Goal: Task Accomplishment & Management: Complete application form

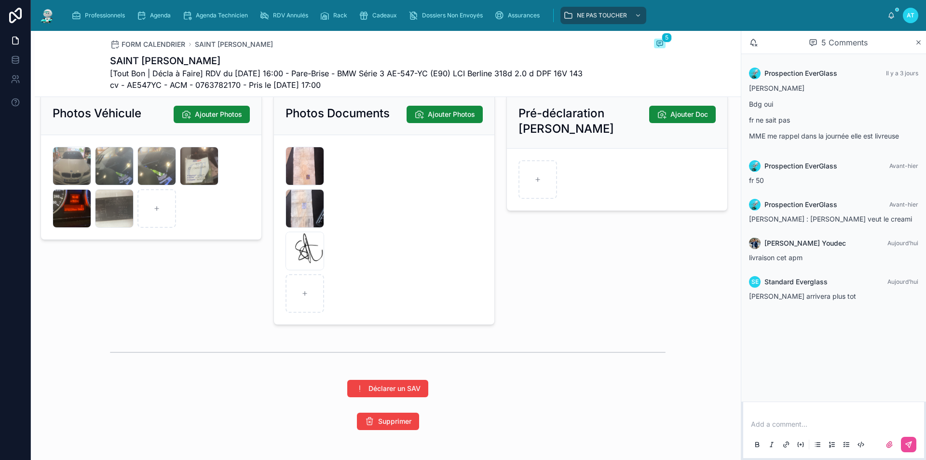
scroll to position [1394, 0]
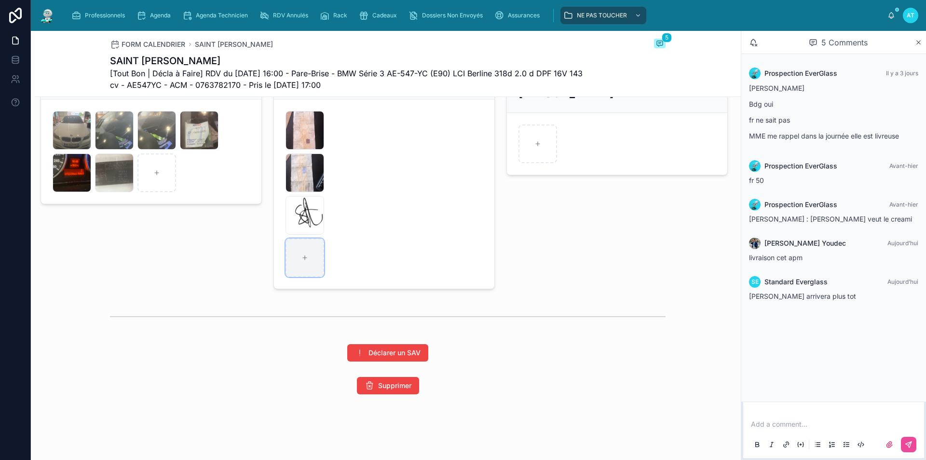
click at [302, 258] on icon at bounding box center [305, 257] width 7 height 7
type input "**********"
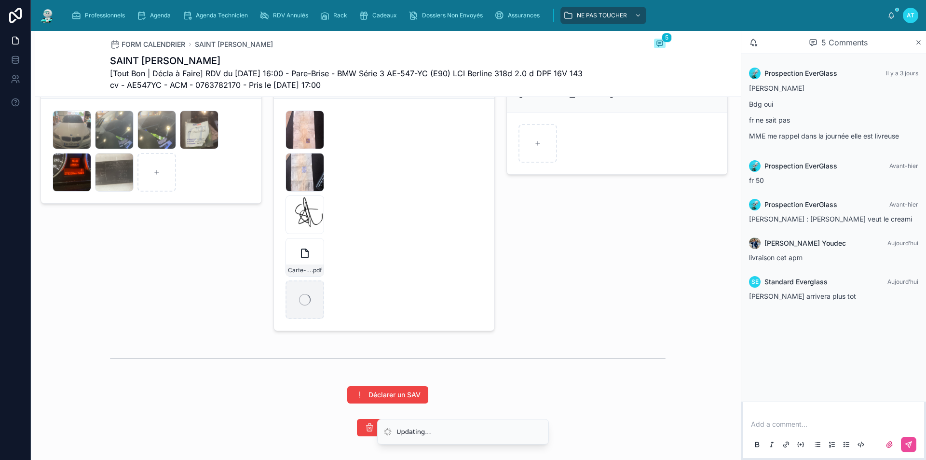
scroll to position [1249, 0]
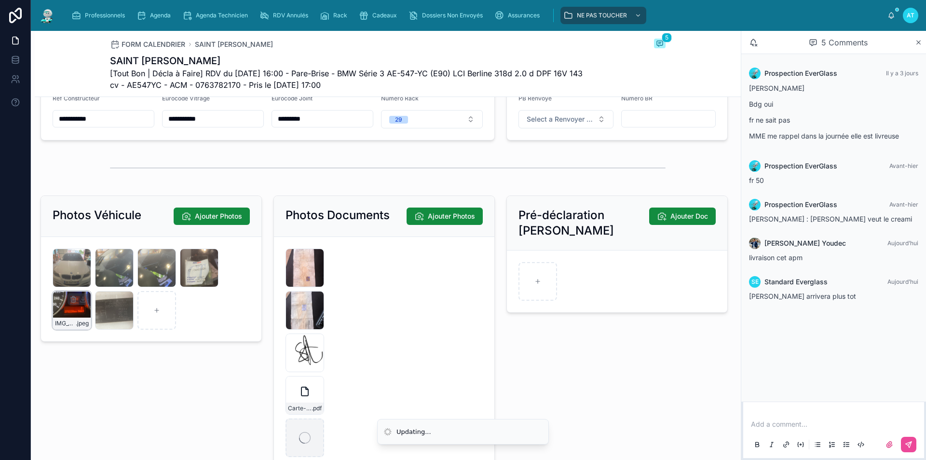
click at [76, 321] on div "IMG_0415 .jpeg" at bounding box center [72, 310] width 39 height 39
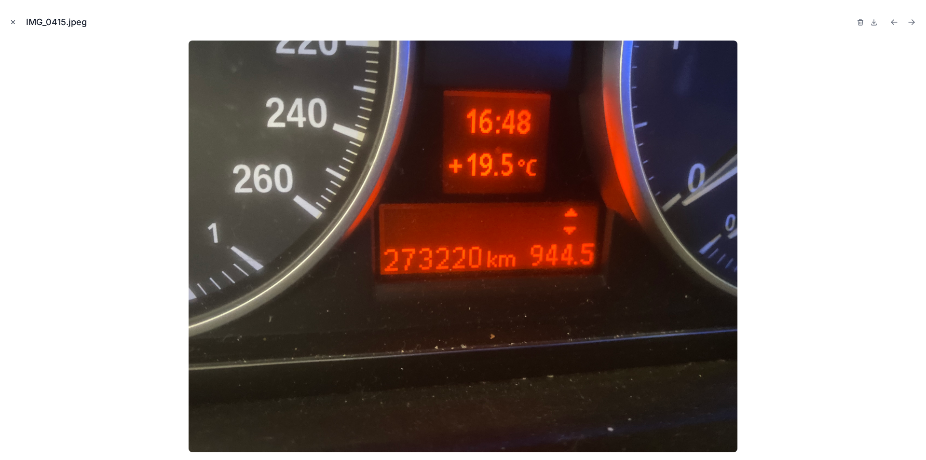
click at [14, 21] on icon "Close modal" at bounding box center [13, 22] width 3 height 3
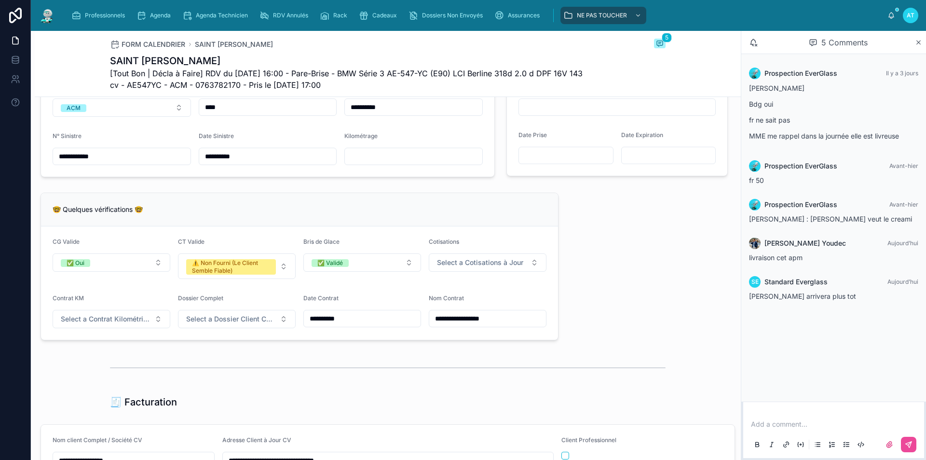
scroll to position [622, 0]
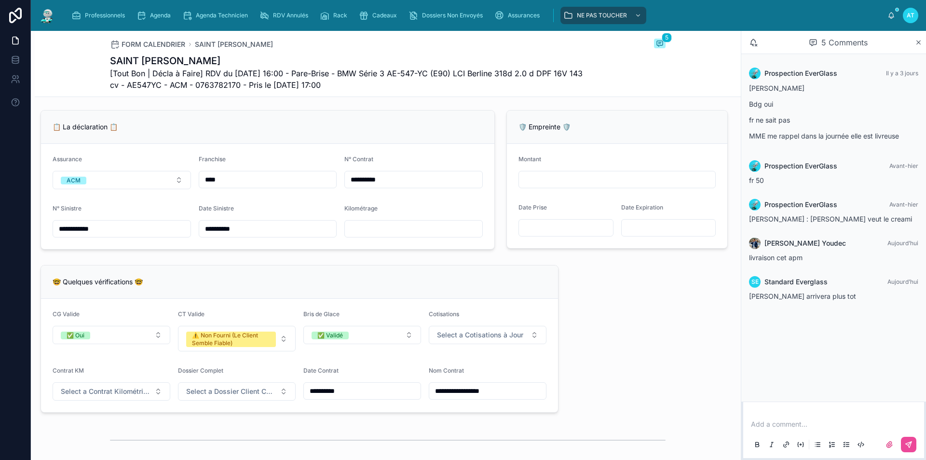
click at [379, 234] on input "text" at bounding box center [414, 229] width 138 height 14
type input "******"
click at [391, 204] on form "**********" at bounding box center [268, 196] width 454 height 105
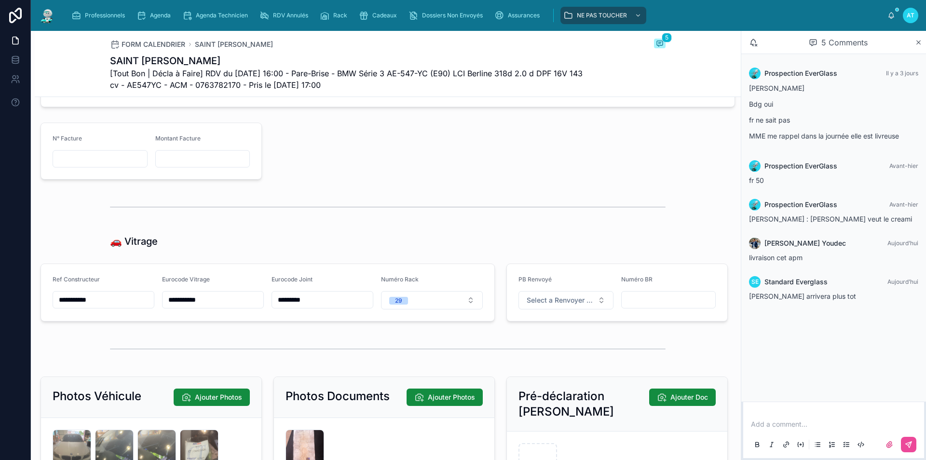
scroll to position [1104, 0]
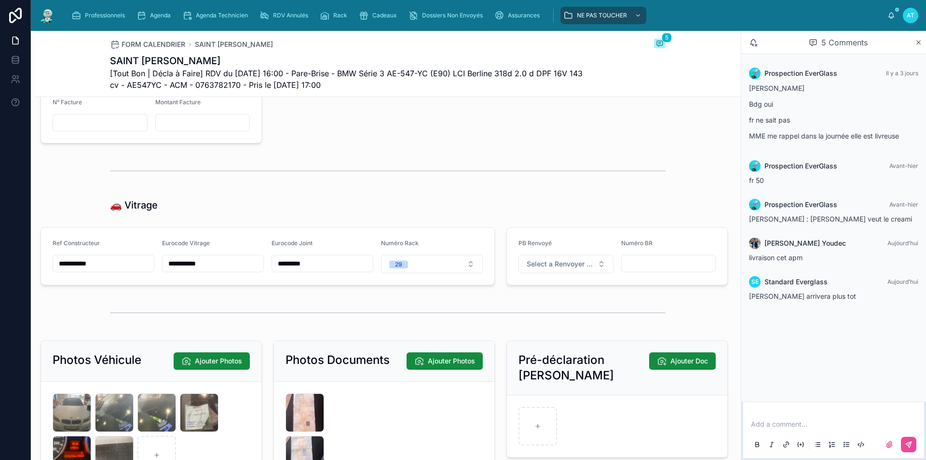
drag, startPoint x: 451, startPoint y: 150, endPoint x: 444, endPoint y: 149, distance: 6.8
click at [452, 147] on div at bounding box center [501, 115] width 466 height 65
click at [159, 16] on span "Agenda" at bounding box center [160, 16] width 21 height 8
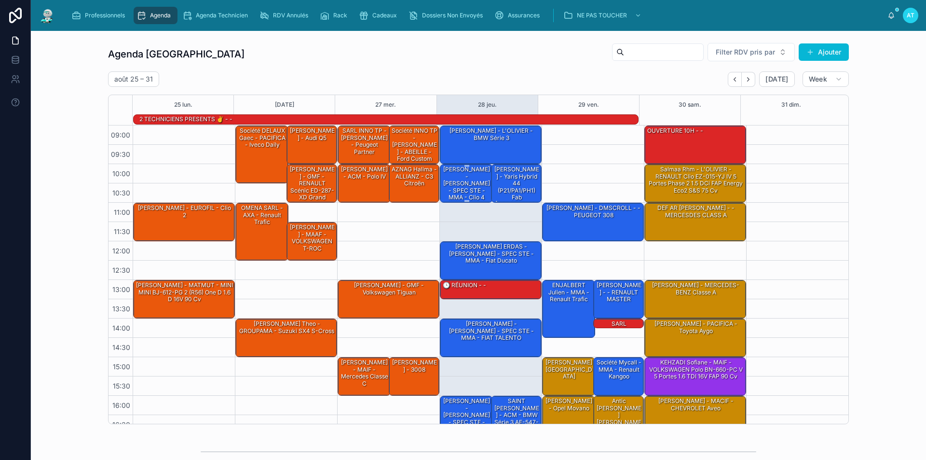
click at [458, 186] on div "[PERSON_NAME] - [PERSON_NAME] - SPEC STE - MMA - clio 4" at bounding box center [467, 183] width 50 height 37
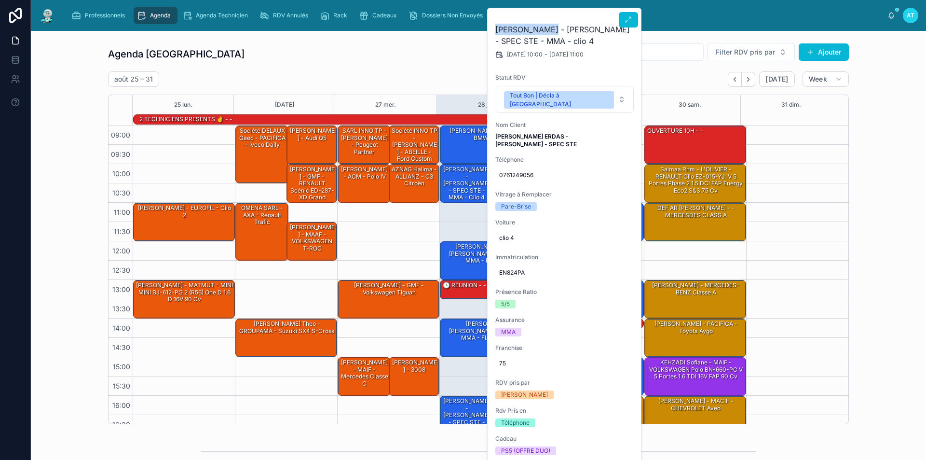
drag, startPoint x: 494, startPoint y: 29, endPoint x: 559, endPoint y: 32, distance: 65.7
copy h2 "[PERSON_NAME]"
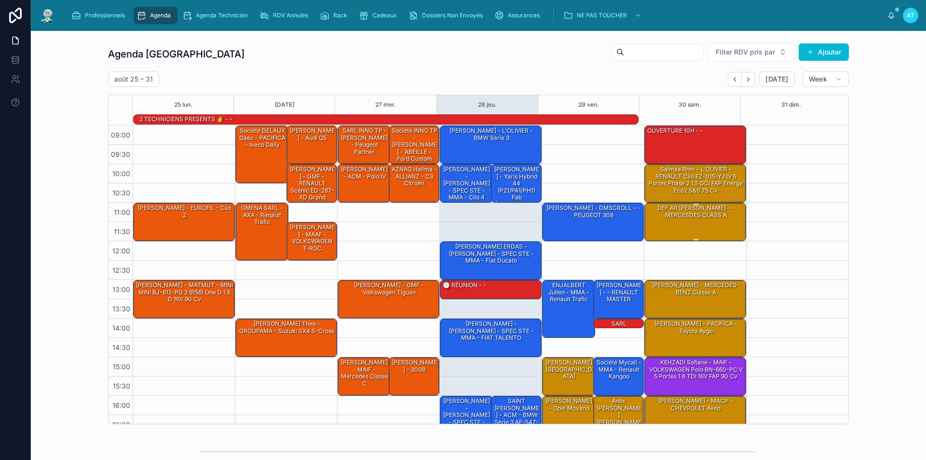
click at [697, 223] on div "DEF AR [PERSON_NAME] - - MERCESDES CLASS A" at bounding box center [696, 221] width 99 height 37
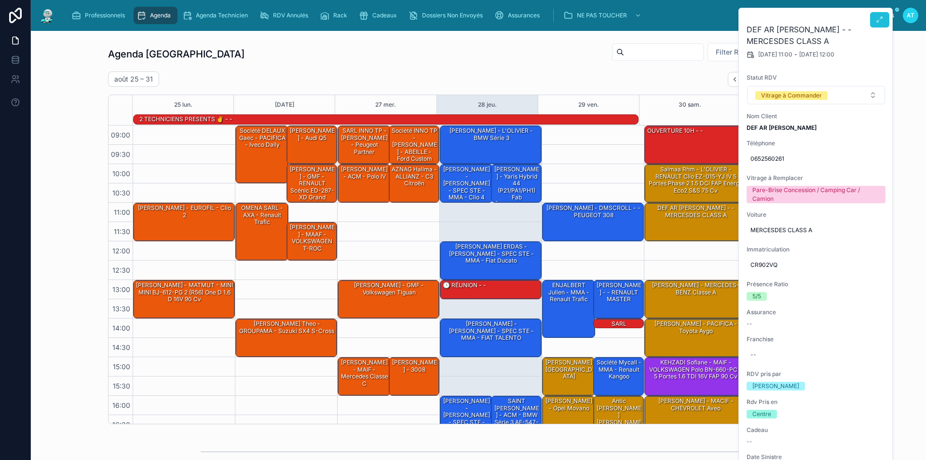
click at [881, 19] on icon at bounding box center [880, 20] width 8 height 8
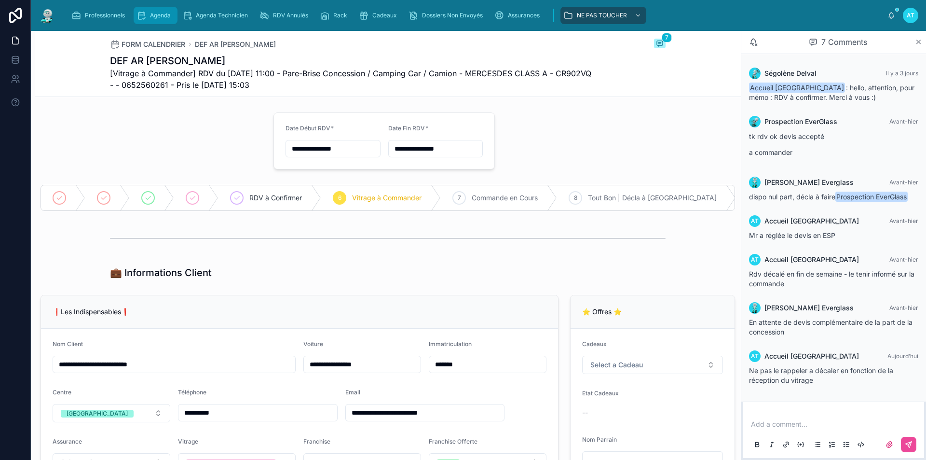
click at [156, 16] on span "Agenda" at bounding box center [160, 16] width 21 height 8
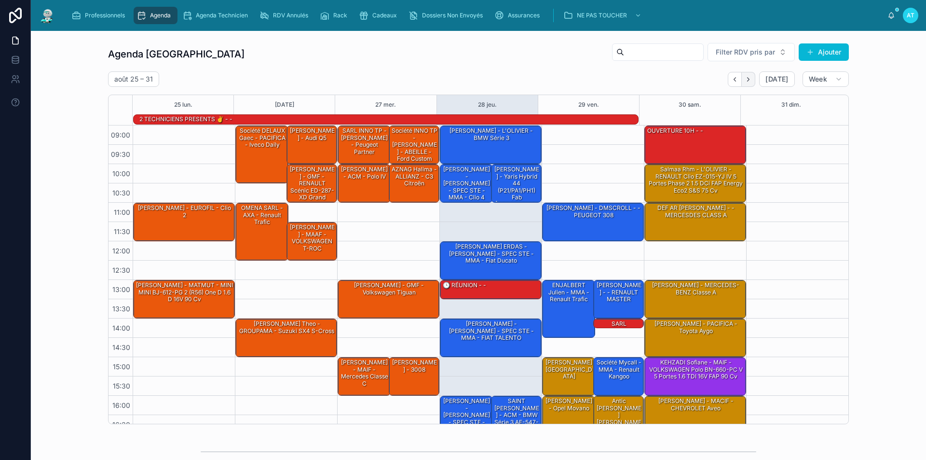
click at [748, 81] on icon "Next" at bounding box center [749, 79] width 2 height 4
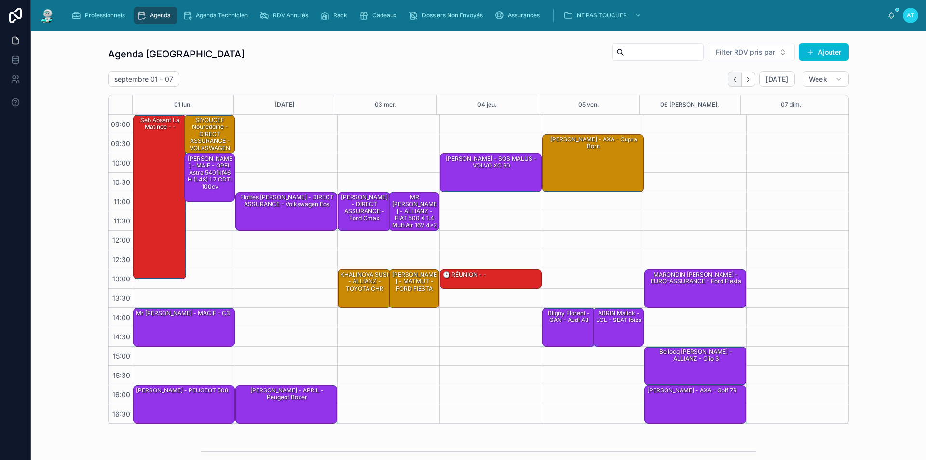
click at [734, 78] on icon "Back" at bounding box center [735, 79] width 2 height 4
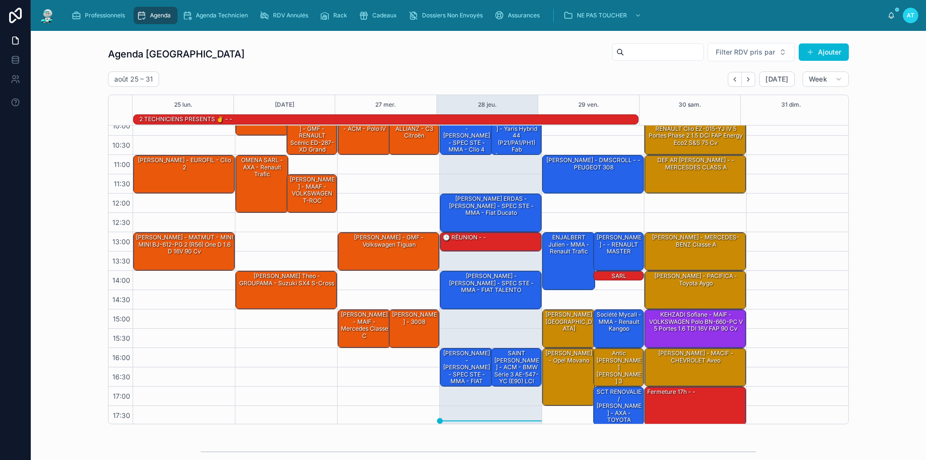
scroll to position [49, 0]
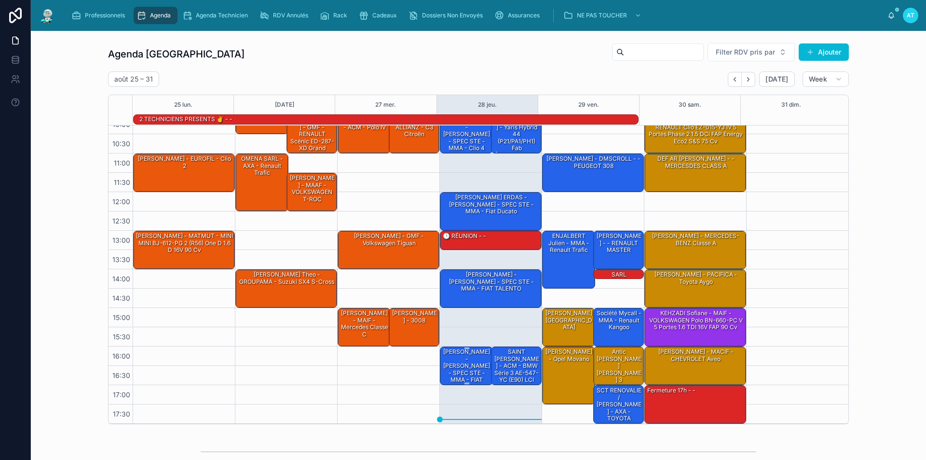
click at [450, 360] on div "[PERSON_NAME] - [PERSON_NAME] - SPEC STE - MMA - FIAT Doblo" at bounding box center [467, 368] width 50 height 43
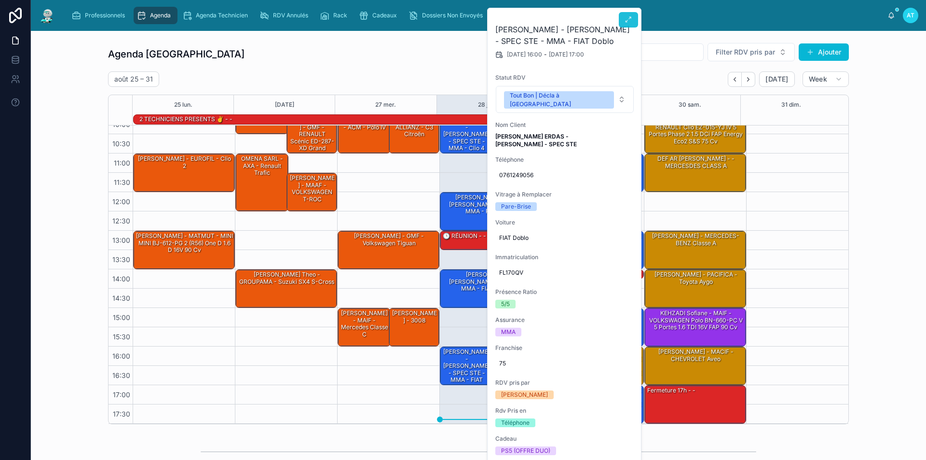
click at [627, 15] on button at bounding box center [628, 19] width 19 height 15
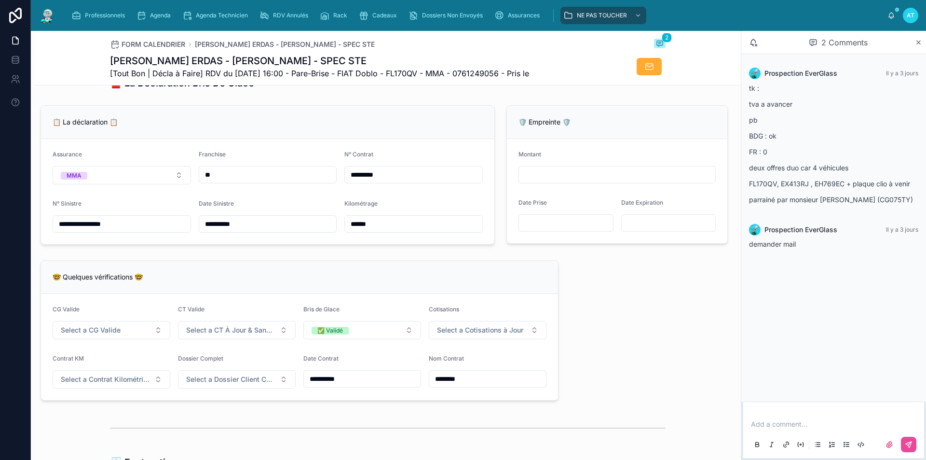
scroll to position [579, 0]
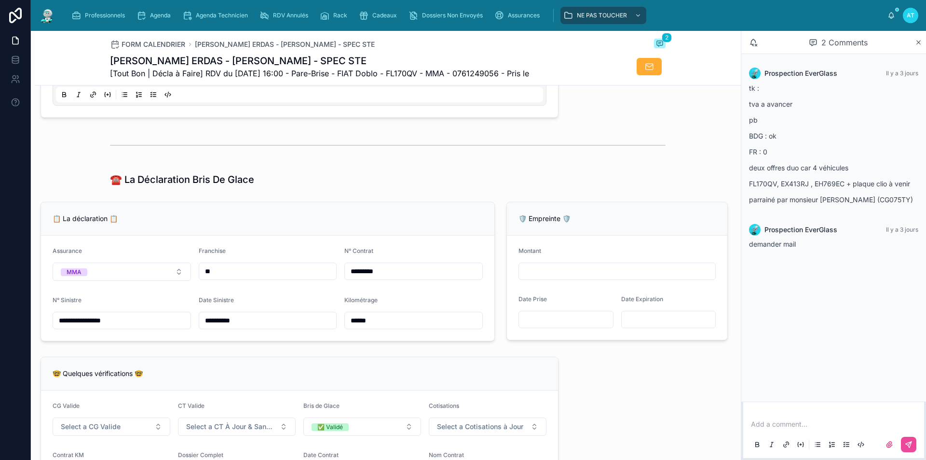
click at [571, 278] on input "text" at bounding box center [617, 271] width 196 height 14
type input "*"
click at [559, 278] on input "**********" at bounding box center [617, 271] width 196 height 14
click at [586, 278] on input "**********" at bounding box center [617, 271] width 196 height 14
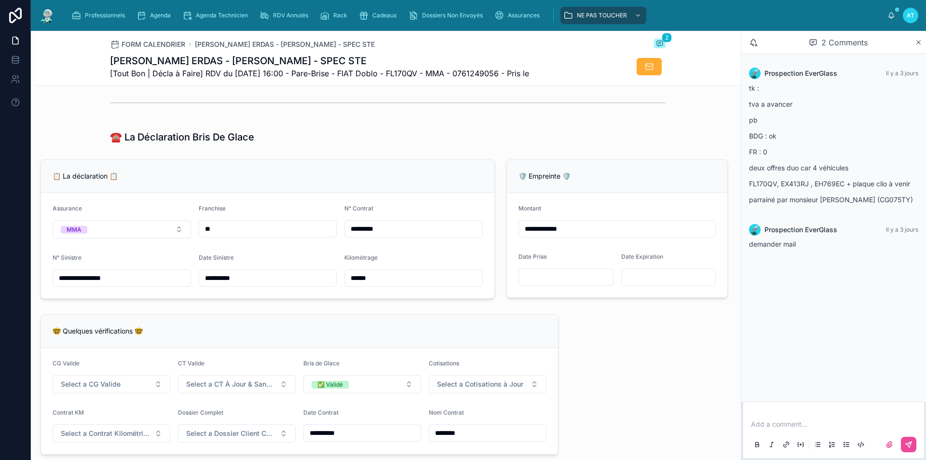
scroll to position [627, 0]
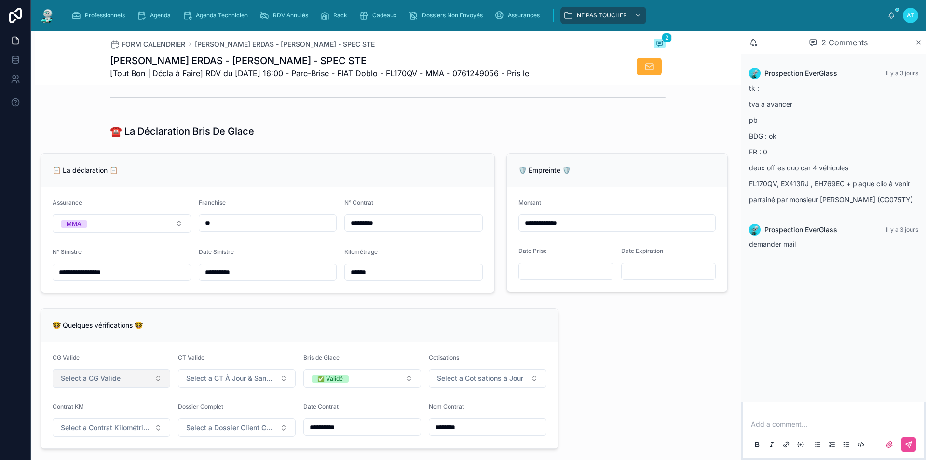
type input "**********"
click at [150, 387] on button "Select a CG Valide" at bounding box center [112, 378] width 118 height 18
click at [124, 441] on div "🚫 NON (Swikly)" at bounding box center [111, 437] width 116 height 14
click at [216, 383] on span "Select a CT À Jour & Sans BDG" at bounding box center [231, 378] width 90 height 10
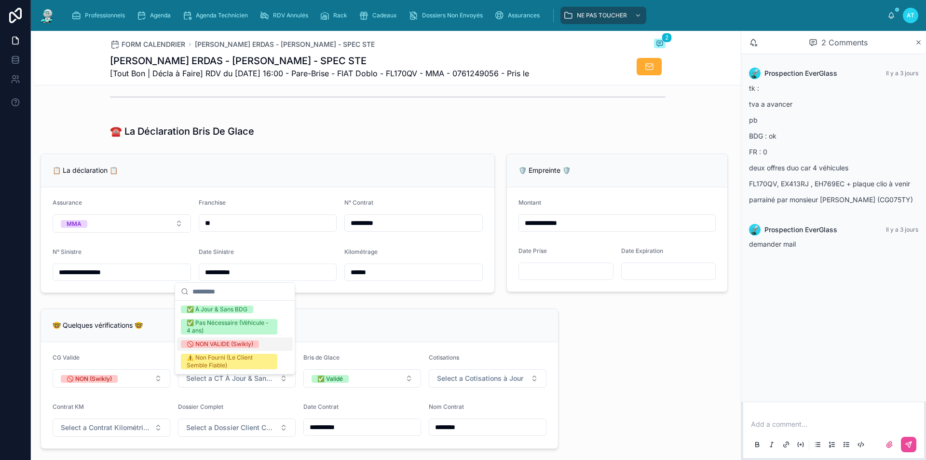
click at [233, 345] on div "🚫 NON VALIDE (Swikly)" at bounding box center [220, 344] width 67 height 8
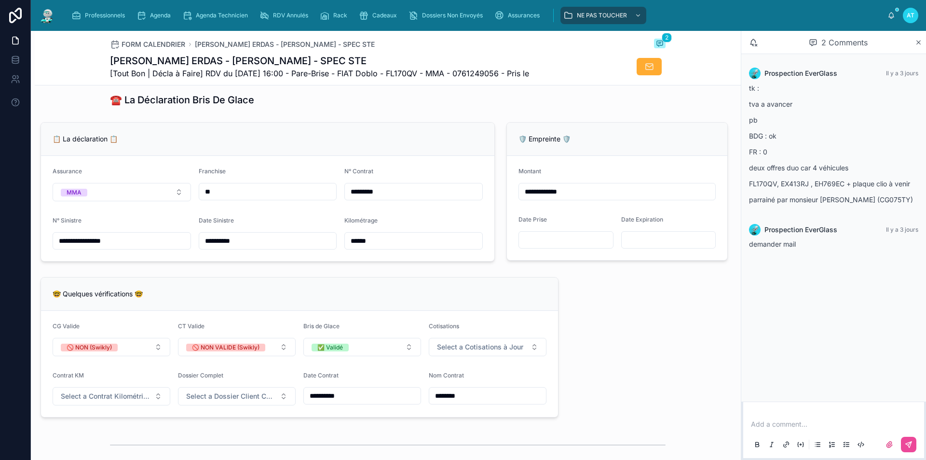
scroll to position [676, 0]
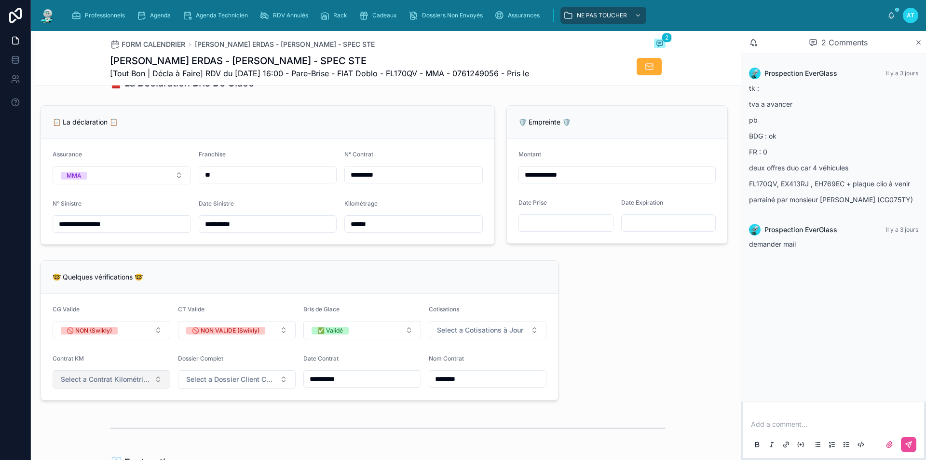
click at [153, 387] on button "Select a Contrat Kilométrique" at bounding box center [112, 379] width 118 height 18
click at [127, 428] on div "✅ Non" at bounding box center [111, 425] width 116 height 14
click at [166, 11] on div "Agenda" at bounding box center [156, 15] width 38 height 15
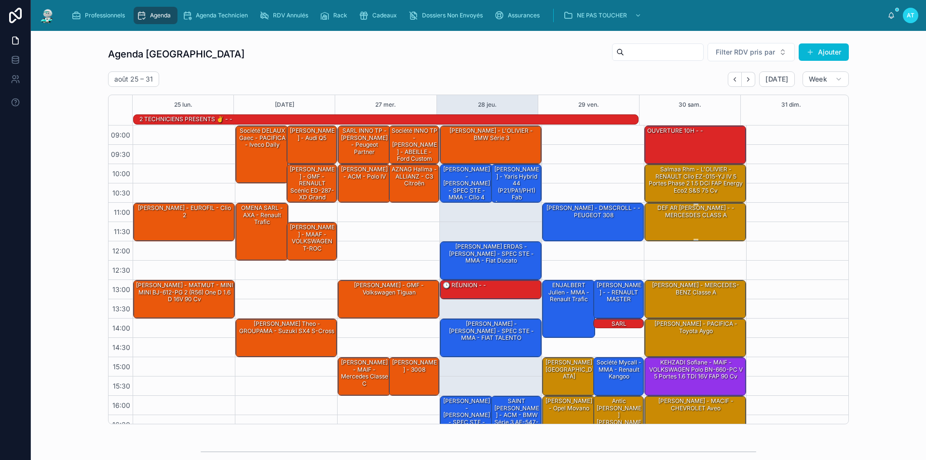
click at [663, 224] on div "DEF AR [PERSON_NAME] - - MERCESDES CLASS A" at bounding box center [696, 221] width 99 height 37
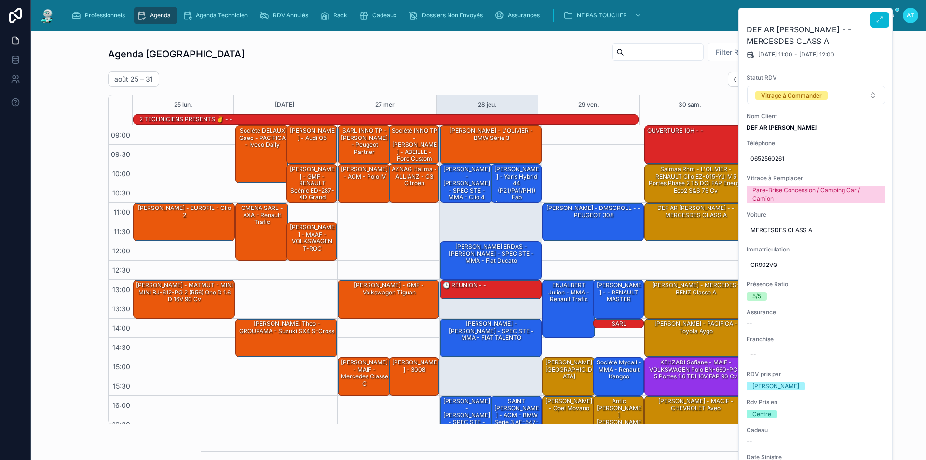
drag, startPoint x: 748, startPoint y: 28, endPoint x: 838, endPoint y: 40, distance: 90.6
click at [838, 40] on h2 "DEF AR [PERSON_NAME] - - MERCESDES CLASS A" at bounding box center [816, 35] width 139 height 23
copy h2 "DEF AR [PERSON_NAME] - - MERCESDES CLASS A"
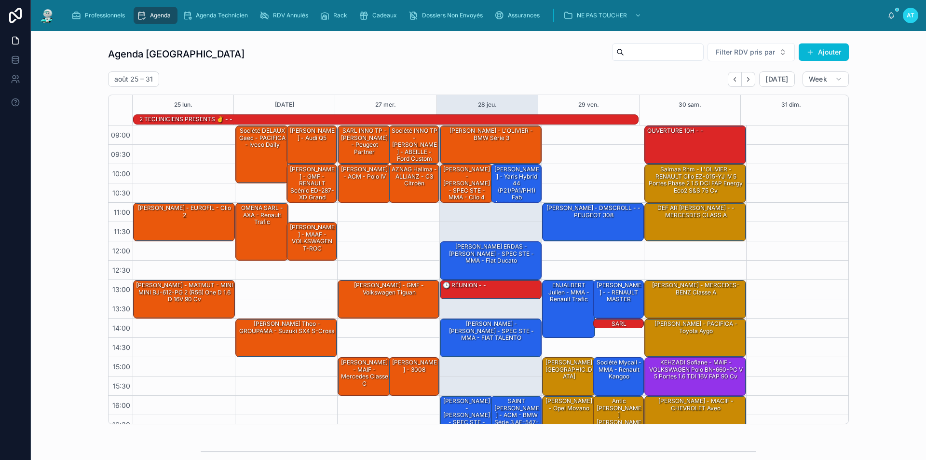
click at [613, 84] on div "[DATE] – [DATE] [DATE] Week" at bounding box center [478, 78] width 741 height 15
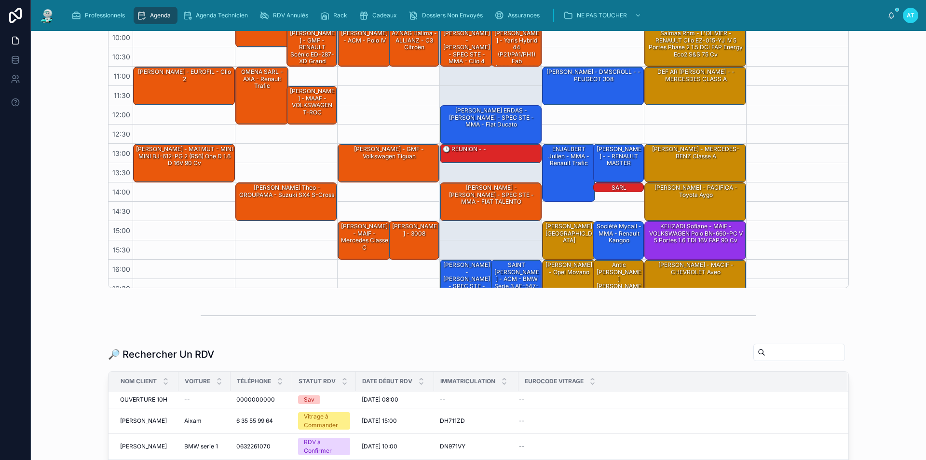
scroll to position [47, 0]
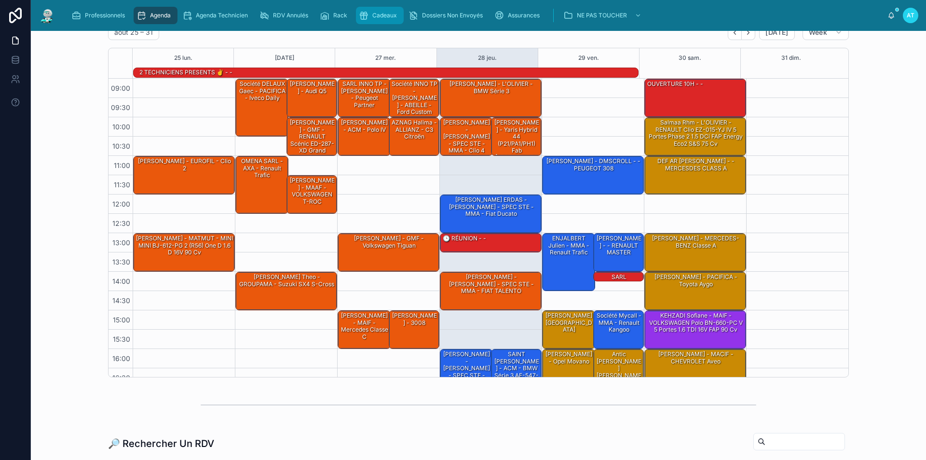
click at [373, 17] on span "Cadeaux" at bounding box center [384, 16] width 25 height 8
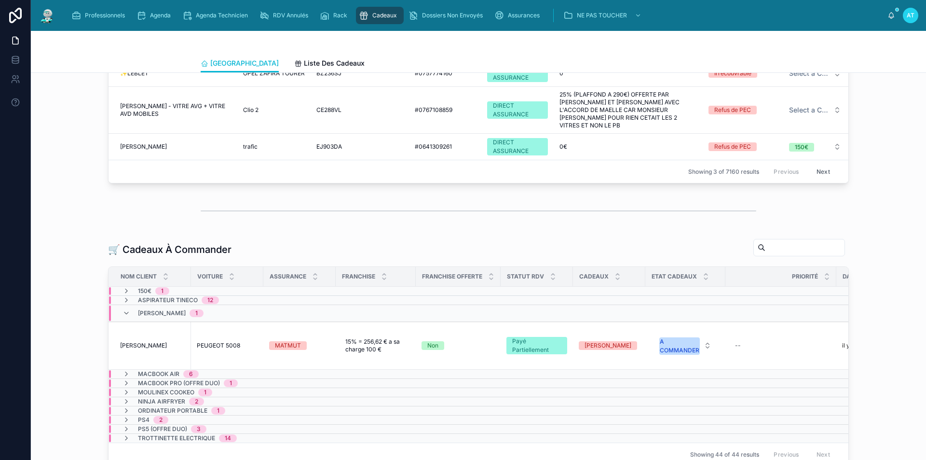
scroll to position [145, 0]
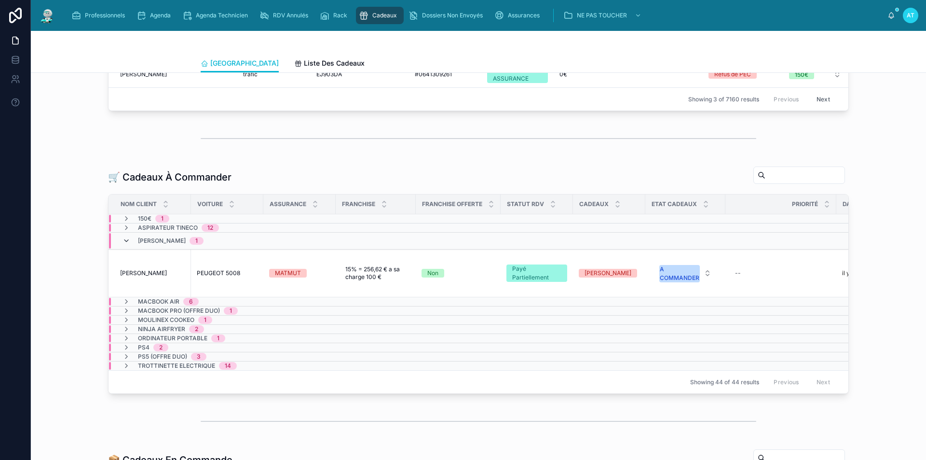
click at [123, 241] on icon at bounding box center [127, 241] width 8 height 8
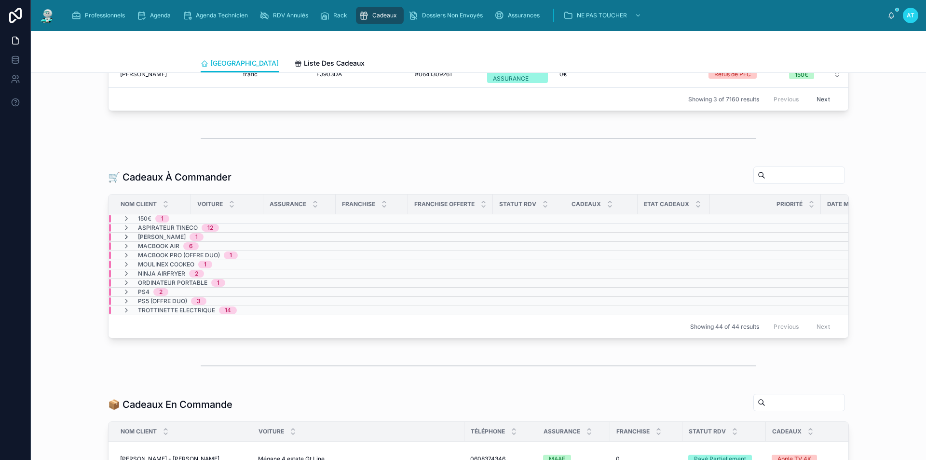
click at [124, 237] on icon at bounding box center [127, 237] width 8 height 8
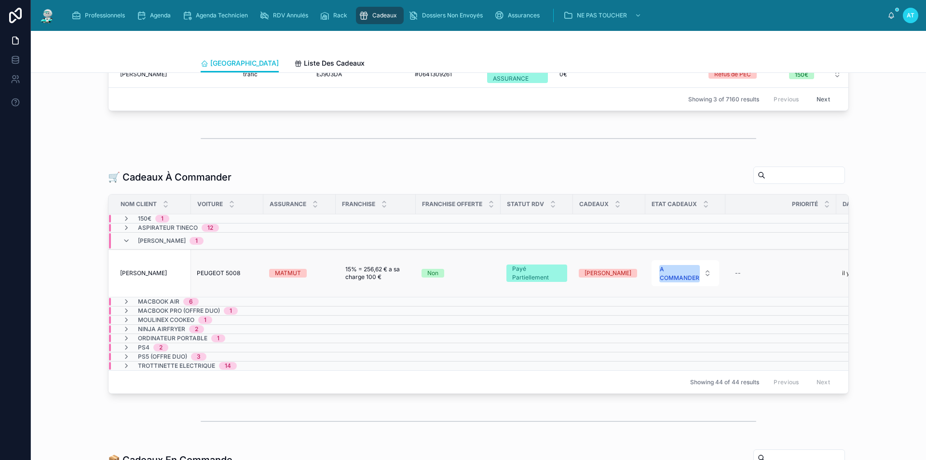
click at [171, 269] on div "[PERSON_NAME] [PERSON_NAME]" at bounding box center [152, 273] width 65 height 8
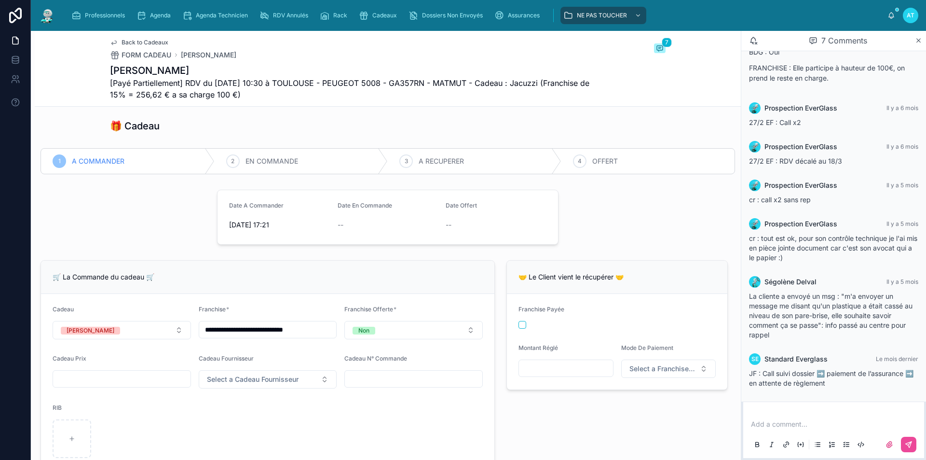
scroll to position [145, 0]
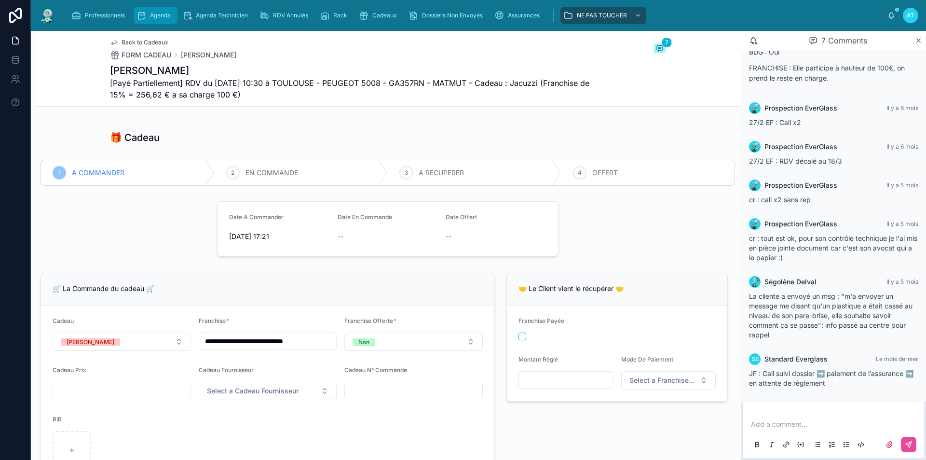
click at [160, 13] on span "Agenda" at bounding box center [160, 16] width 21 height 8
